Goal: Transaction & Acquisition: Download file/media

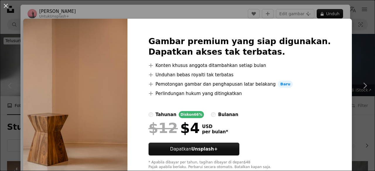
scroll to position [188, 0]
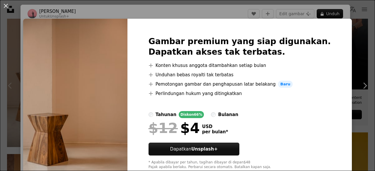
click at [5, 9] on button "An X shape" at bounding box center [5, 5] width 7 height 7
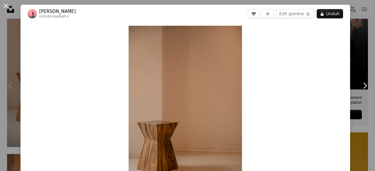
click at [5, 5] on button "An X shape" at bounding box center [5, 5] width 7 height 7
click at [150, 82] on img at bounding box center [188, 61] width 116 height 174
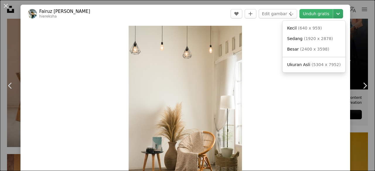
click at [338, 15] on icon "Chevron down" at bounding box center [338, 13] width 9 height 7
click at [310, 45] on link "Besar ( 2400 x 3598 )" at bounding box center [314, 49] width 58 height 11
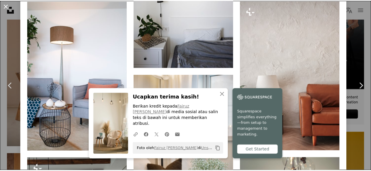
scroll to position [1201, 0]
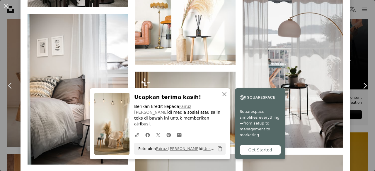
click at [2, 6] on button "An X shape" at bounding box center [5, 5] width 7 height 7
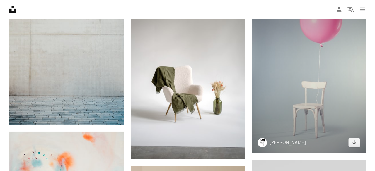
scroll to position [788, 0]
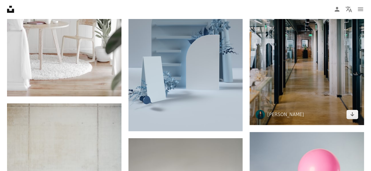
click at [292, 82] on img at bounding box center [306, 39] width 114 height 171
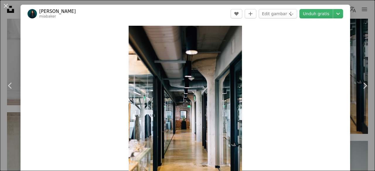
click at [305, 19] on header "[PERSON_NAME] miabaker A heart A plus sign Edit gambar Plus sign for Unsplash+ …" at bounding box center [186, 14] width 330 height 18
click at [310, 16] on link "Unduh gratis" at bounding box center [316, 13] width 33 height 9
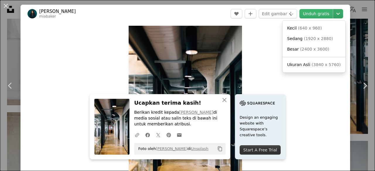
click at [334, 16] on icon "Chevron down" at bounding box center [338, 13] width 9 height 7
click at [321, 67] on span "( 3840 x 5760 )" at bounding box center [326, 64] width 29 height 5
